Goal: Task Accomplishment & Management: Use online tool/utility

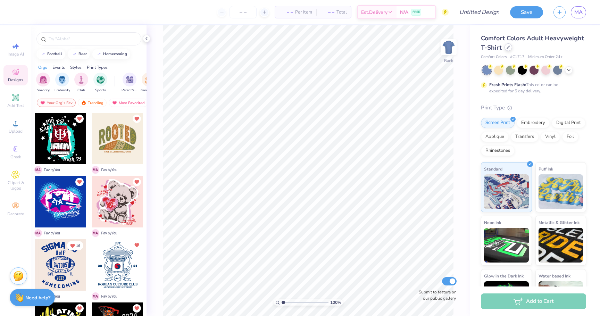
click at [506, 45] on div at bounding box center [509, 47] width 8 height 8
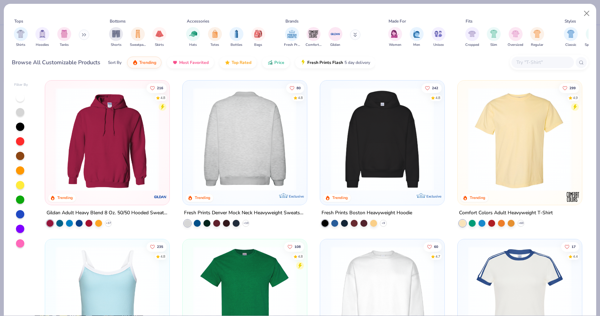
click at [79, 33] on div "Shirts Hoodies Tanks" at bounding box center [52, 37] width 80 height 26
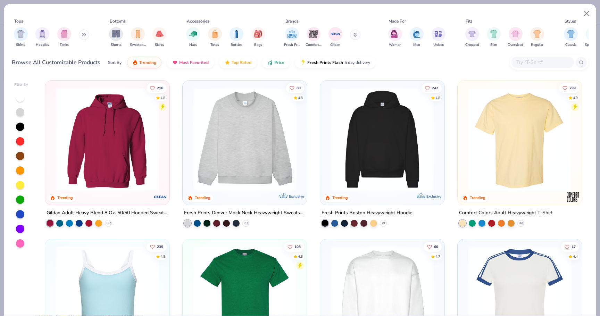
click at [80, 34] on div "Shirts Hoodies Tanks" at bounding box center [52, 37] width 80 height 26
click at [85, 35] on icon at bounding box center [84, 34] width 4 height 3
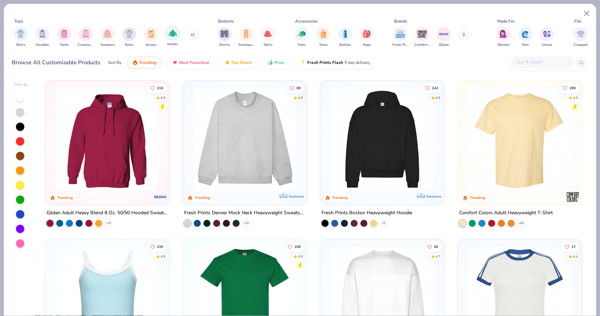
click at [175, 36] on img "filter for Jackets" at bounding box center [173, 33] width 8 height 8
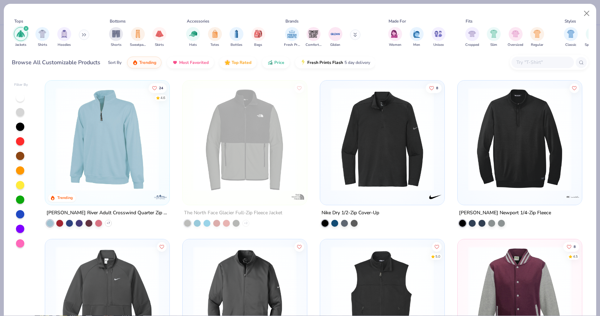
click at [96, 149] on img at bounding box center [107, 140] width 110 height 104
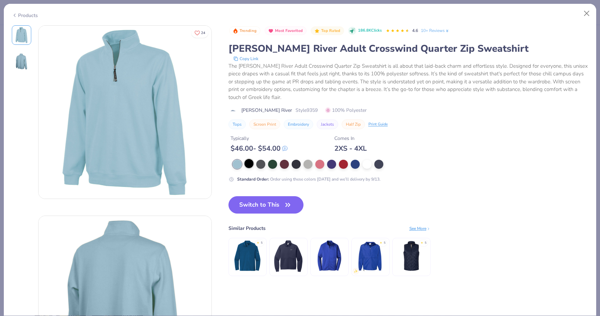
click at [250, 164] on div at bounding box center [249, 163] width 9 height 9
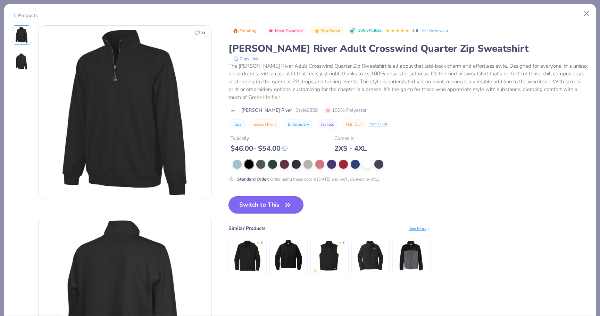
click at [291, 211] on button "Switch to This" at bounding box center [266, 204] width 75 height 17
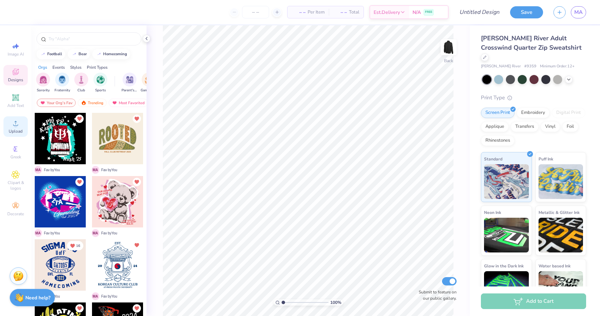
click at [9, 129] on span "Upload" at bounding box center [16, 132] width 14 height 6
click at [15, 139] on div "Image AI Designs Add Text Upload Greek Clipart & logos Decorate" at bounding box center [15, 129] width 24 height 180
click at [15, 129] on span "Upload" at bounding box center [16, 132] width 14 height 6
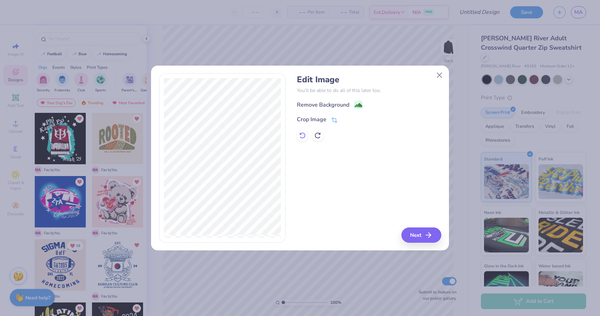
click at [304, 137] on icon at bounding box center [302, 135] width 7 height 7
click at [427, 238] on icon "button" at bounding box center [431, 235] width 8 height 8
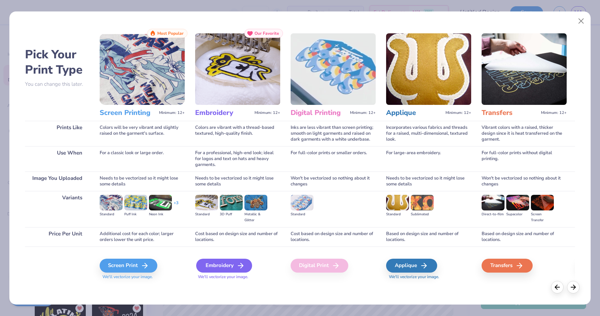
click at [215, 263] on div "Embroidery" at bounding box center [224, 266] width 56 height 14
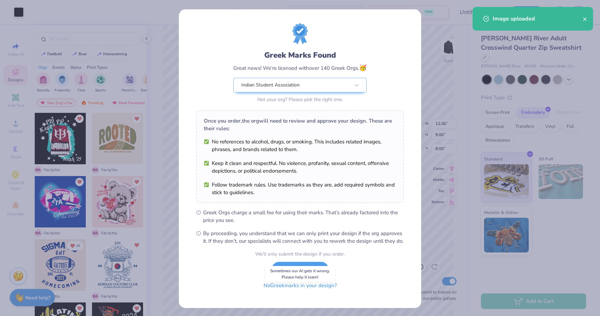
click at [302, 293] on button "No Greek marks in your design?" at bounding box center [300, 286] width 85 height 14
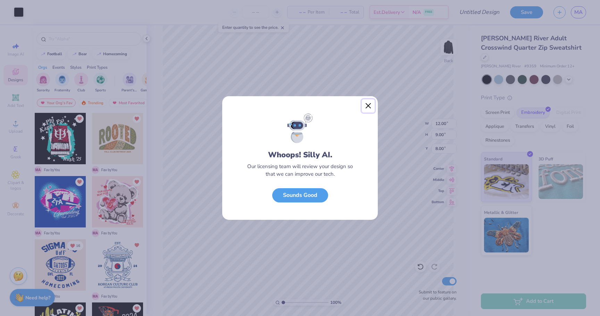
click at [370, 105] on button "Close" at bounding box center [368, 105] width 13 height 13
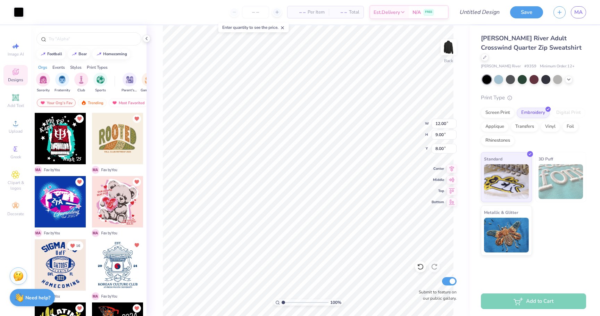
type input "3.82"
type input "2.87"
type input "14.13"
click at [62, 35] on div at bounding box center [88, 38] width 105 height 13
click at [68, 41] on input "text" at bounding box center [92, 38] width 89 height 7
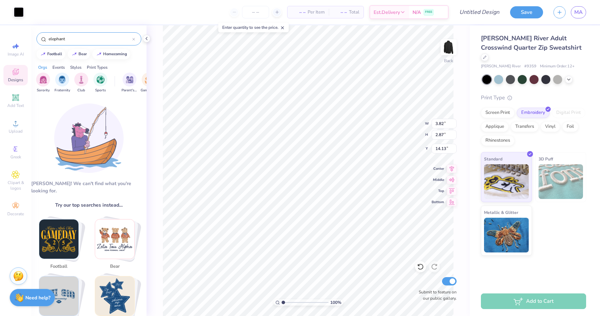
type input "elephant"
type input "5.74"
click at [15, 126] on circle at bounding box center [16, 126] width 4 height 4
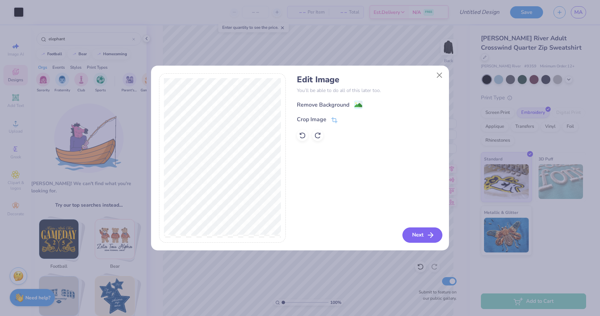
click at [427, 238] on icon "button" at bounding box center [431, 235] width 8 height 8
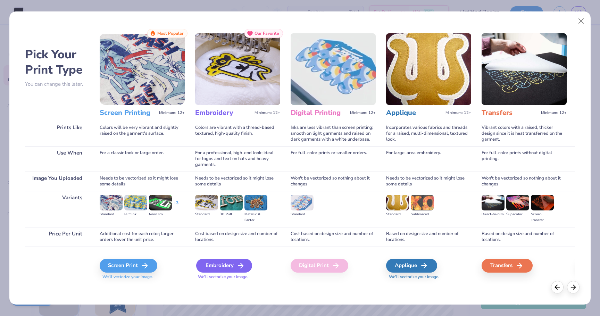
click at [216, 260] on div "Embroidery" at bounding box center [224, 266] width 56 height 14
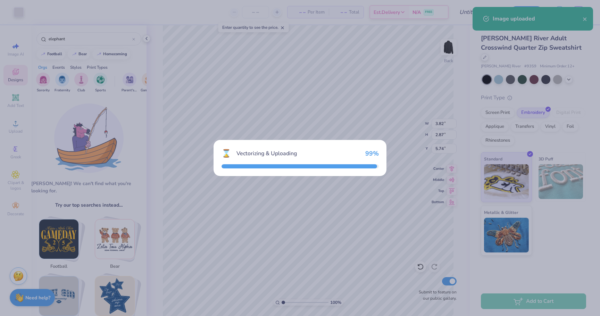
type input "7.70"
type input "7.87"
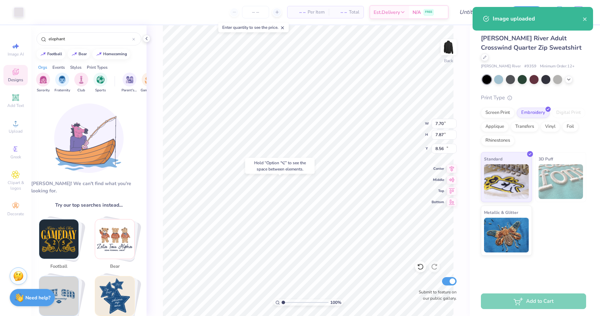
type input "13.26"
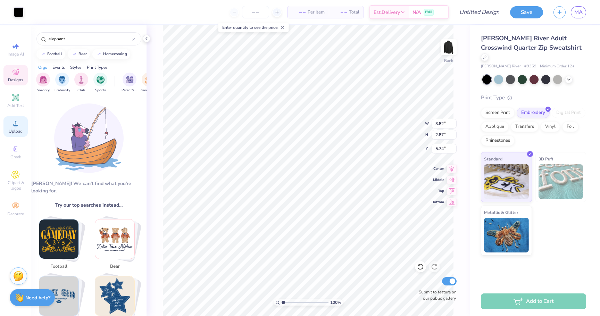
click at [18, 135] on div "Upload" at bounding box center [15, 126] width 24 height 20
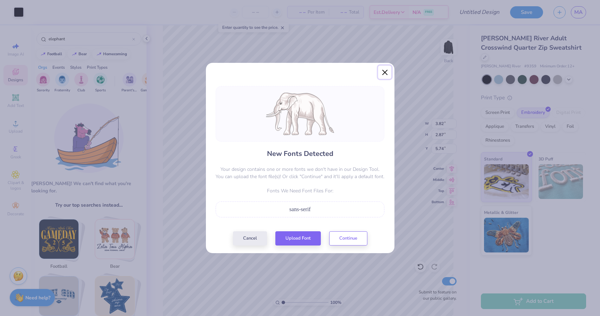
click at [388, 69] on button "Close" at bounding box center [384, 72] width 13 height 13
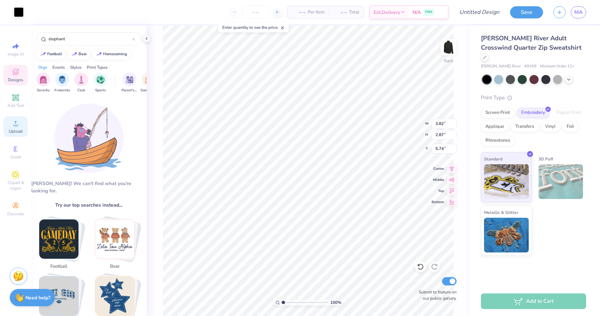
click at [17, 125] on circle at bounding box center [16, 126] width 4 height 4
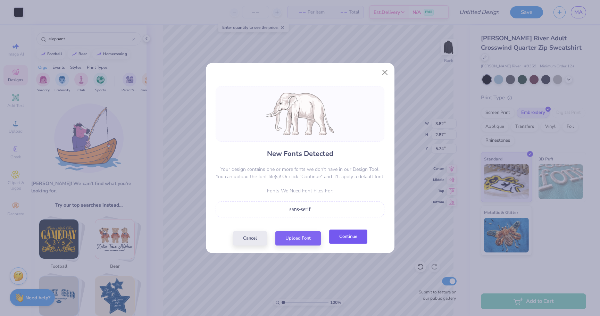
click at [357, 240] on button "Continue" at bounding box center [348, 237] width 38 height 14
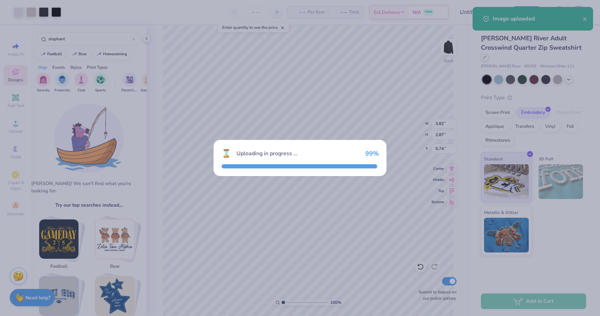
type input "12.00"
type input "7.50"
type input "8.75"
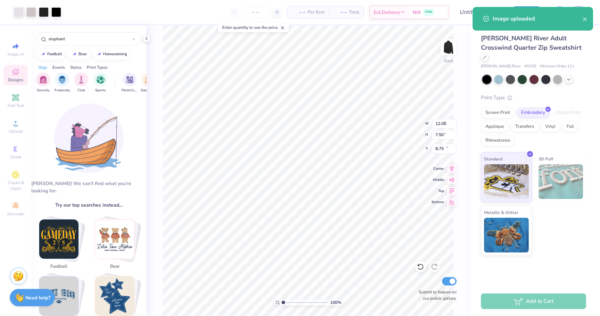
type input "4.12"
type input "2.57"
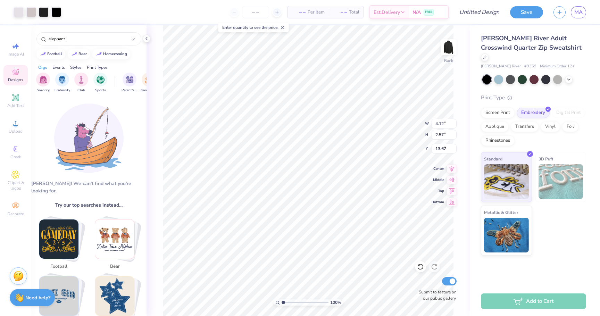
type input "6.03"
click at [11, 123] on icon at bounding box center [15, 123] width 8 height 8
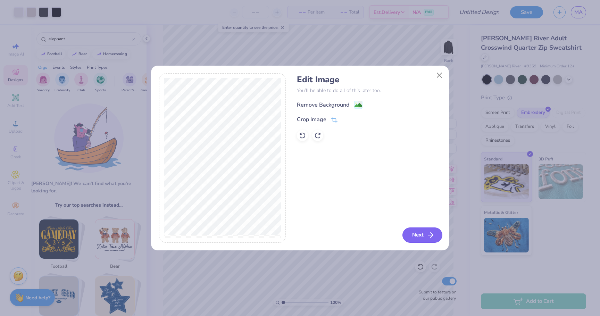
click at [429, 230] on button "Next" at bounding box center [423, 235] width 40 height 15
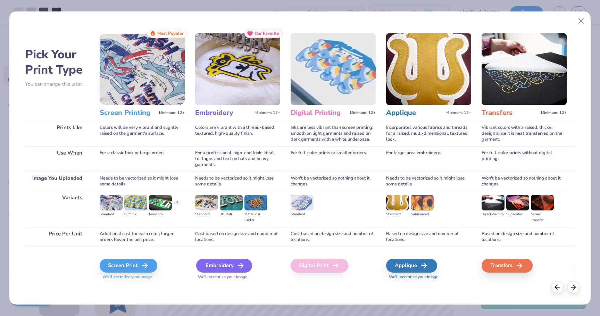
click at [234, 264] on div "Embroidery" at bounding box center [224, 266] width 56 height 14
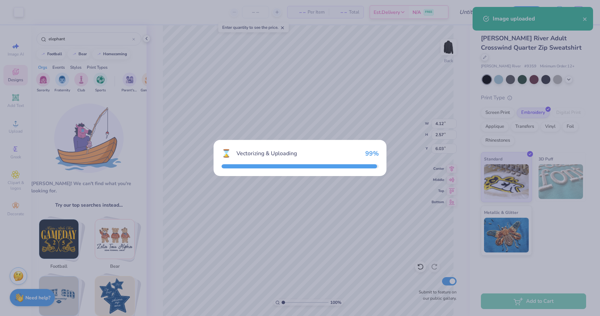
type input "12.00"
type input "6.04"
type input "9.48"
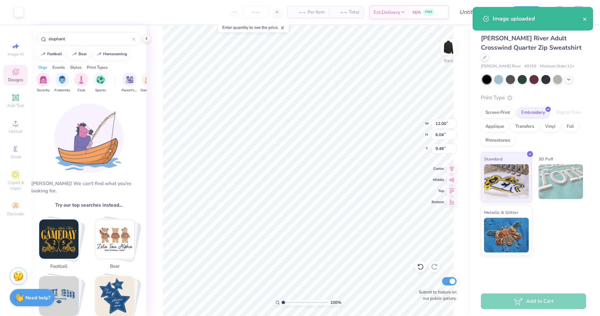
type input "3.30"
type input "1.66"
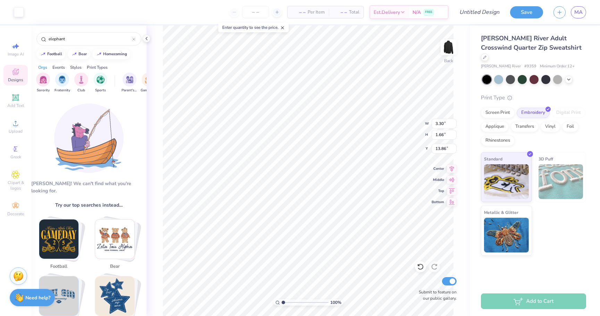
type input "4.08"
type input "4.12"
type input "2.57"
type input "11.85"
type input "3.82"
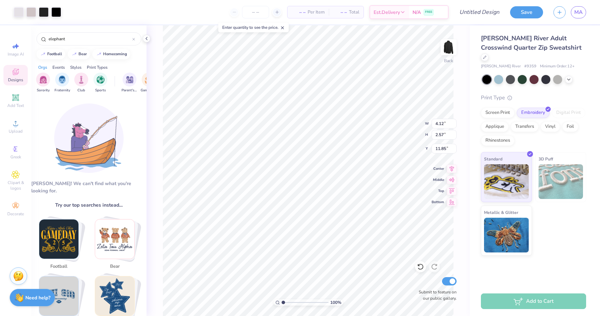
type input "2.87"
type input "5.74"
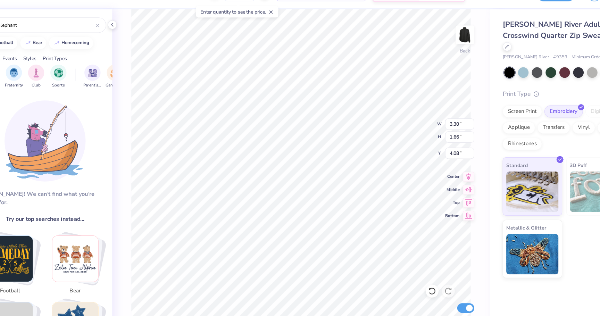
type input "4.12"
type input "2.57"
type input "5.97"
type input "2.18"
type input "1.36"
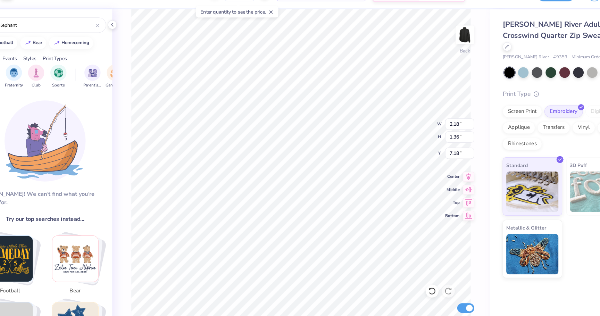
type input "6.17"
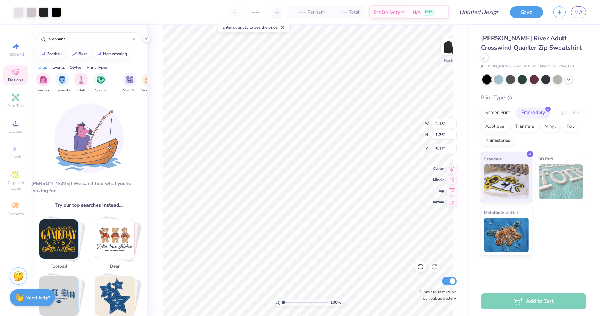
type input "2.72"
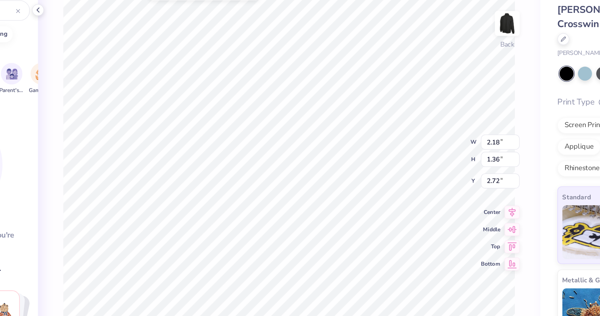
type input "3.30"
type input "3.02"
type input "3.00"
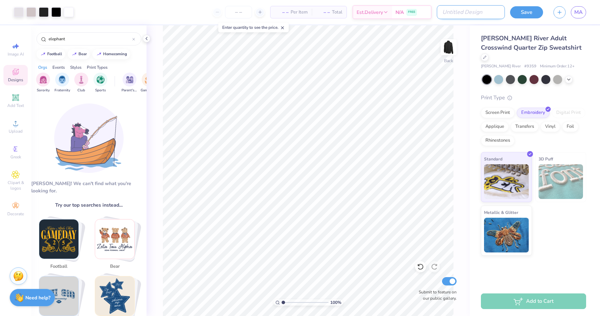
click at [476, 14] on input "Design Title" at bounding box center [471, 12] width 68 height 14
type input "layout of elephant/ISA logo"
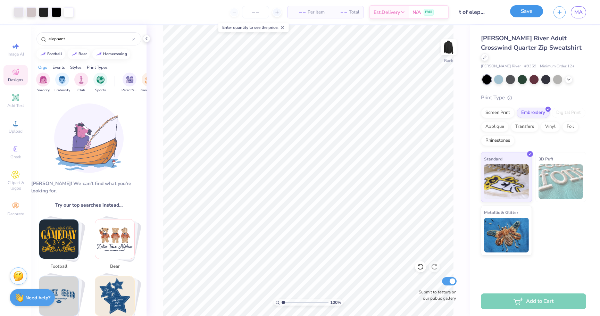
scroll to position [0, 0]
click at [525, 13] on button "Save" at bounding box center [526, 11] width 33 height 12
